Goal: Transaction & Acquisition: Obtain resource

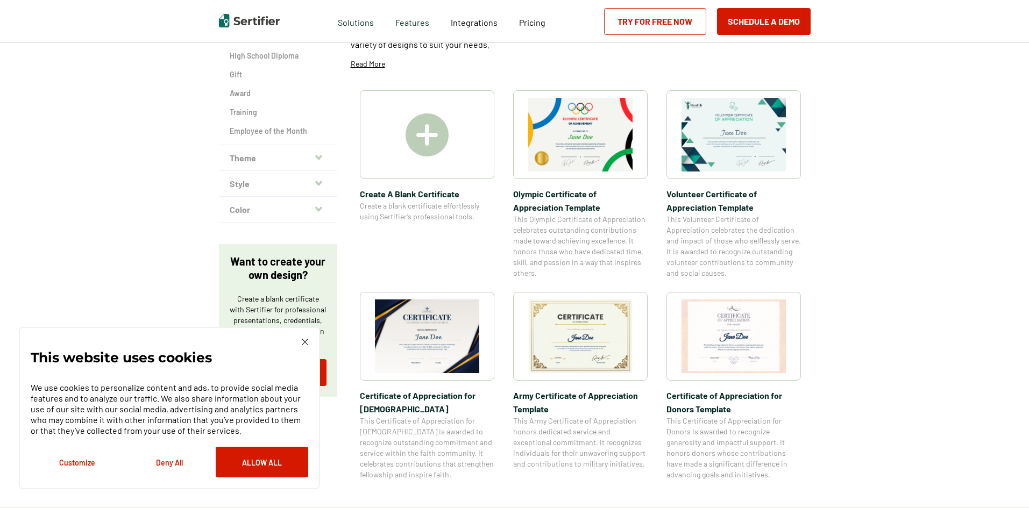
scroll to position [215, 0]
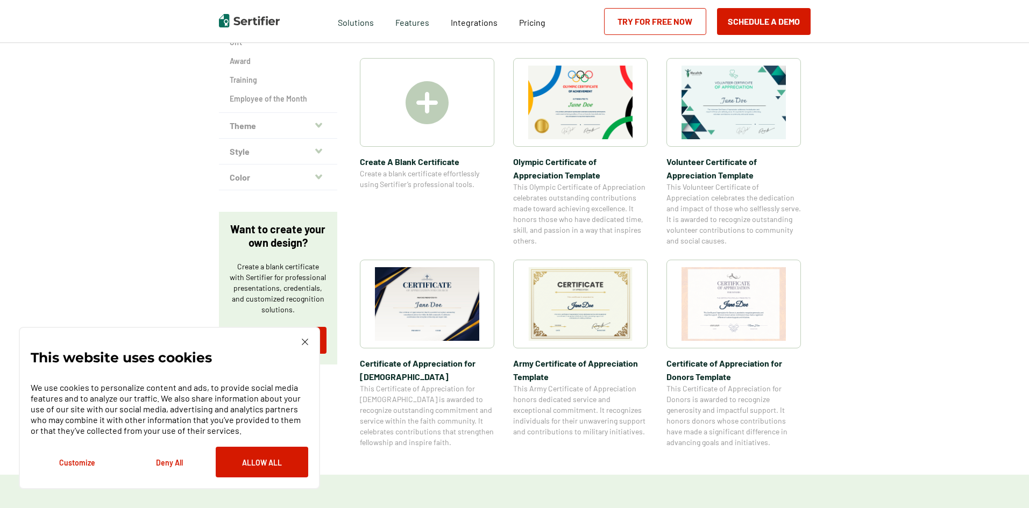
click at [595, 297] on img at bounding box center [580, 304] width 104 height 74
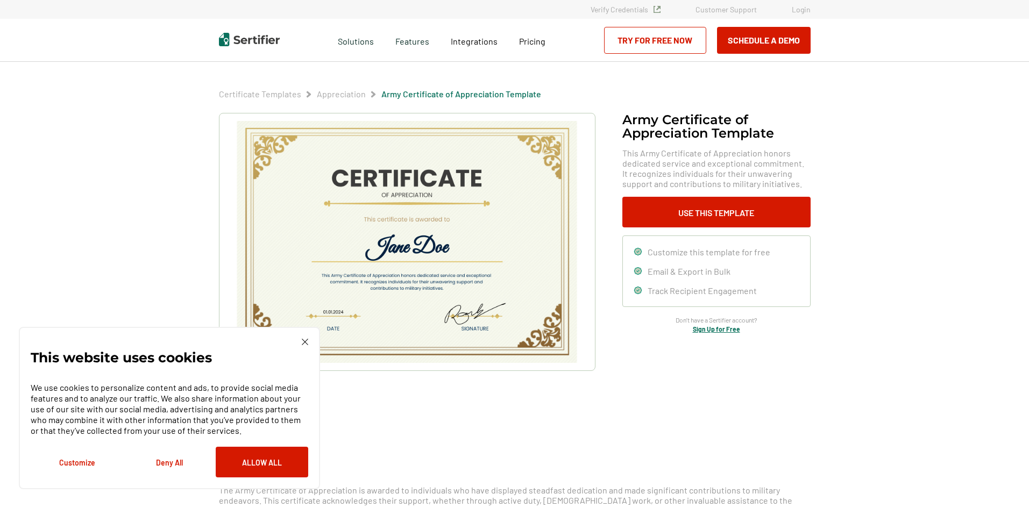
click at [157, 460] on button "Deny All" at bounding box center [169, 462] width 93 height 31
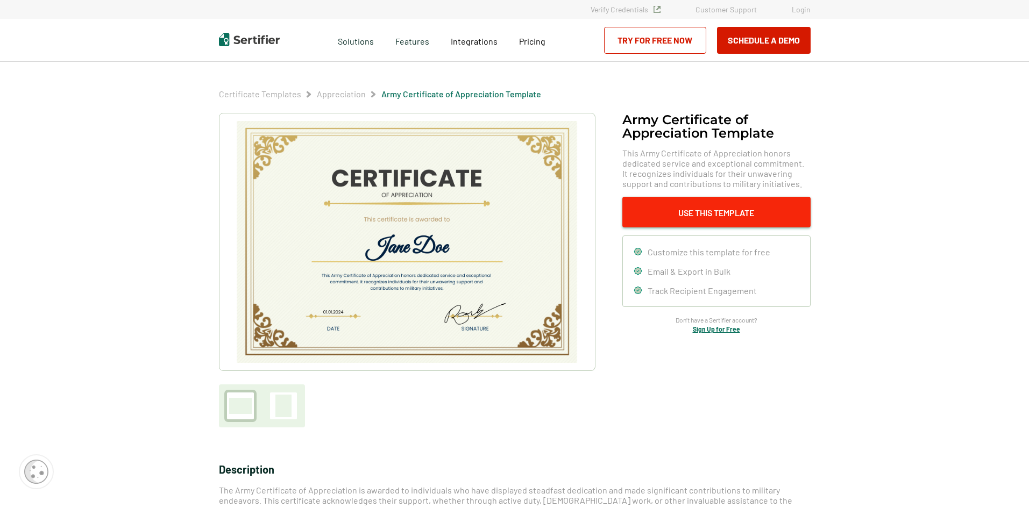
click at [707, 202] on button "Use This Template" at bounding box center [716, 212] width 188 height 31
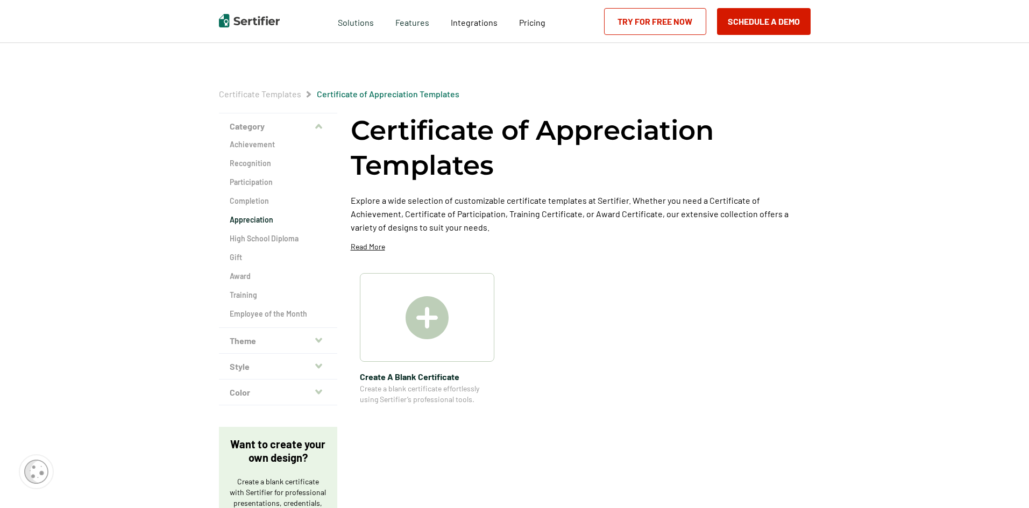
scroll to position [215, 0]
